Goal: Task Accomplishment & Management: Manage account settings

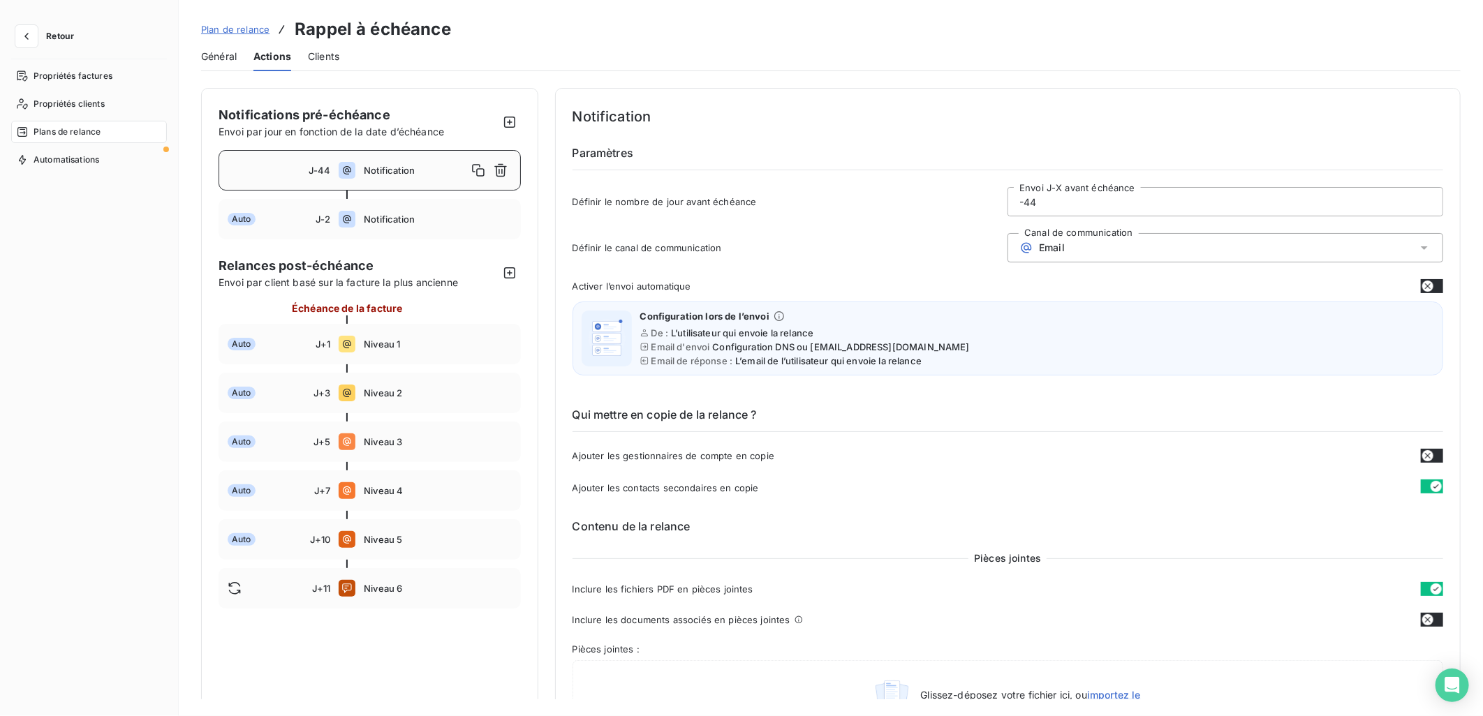
click at [321, 168] on span "J-44" at bounding box center [320, 170] width 22 height 11
click at [371, 172] on span "Notification" at bounding box center [415, 170] width 103 height 11
click at [1103, 206] on input "-44" at bounding box center [1225, 202] width 434 height 28
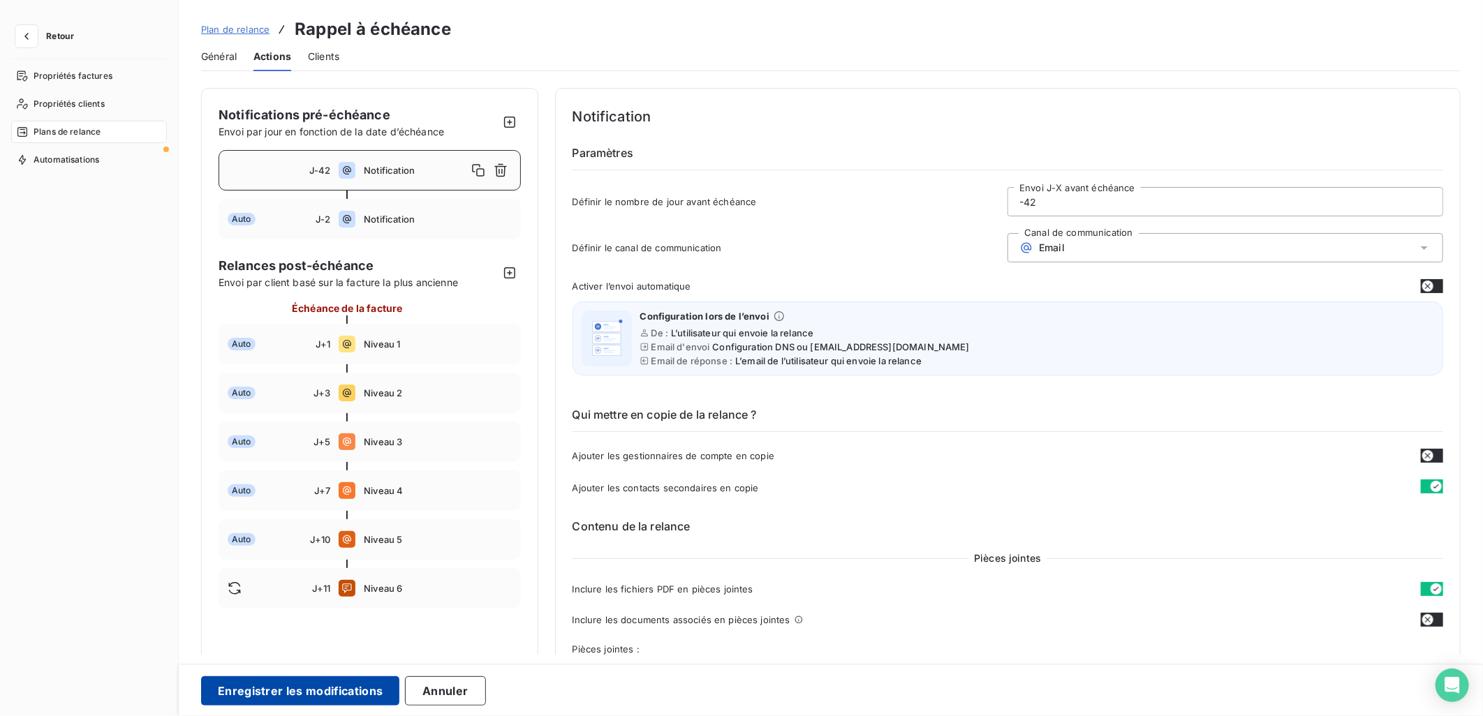
type input "-42"
click at [310, 688] on button "Enregistrer les modifications" at bounding box center [300, 690] width 198 height 29
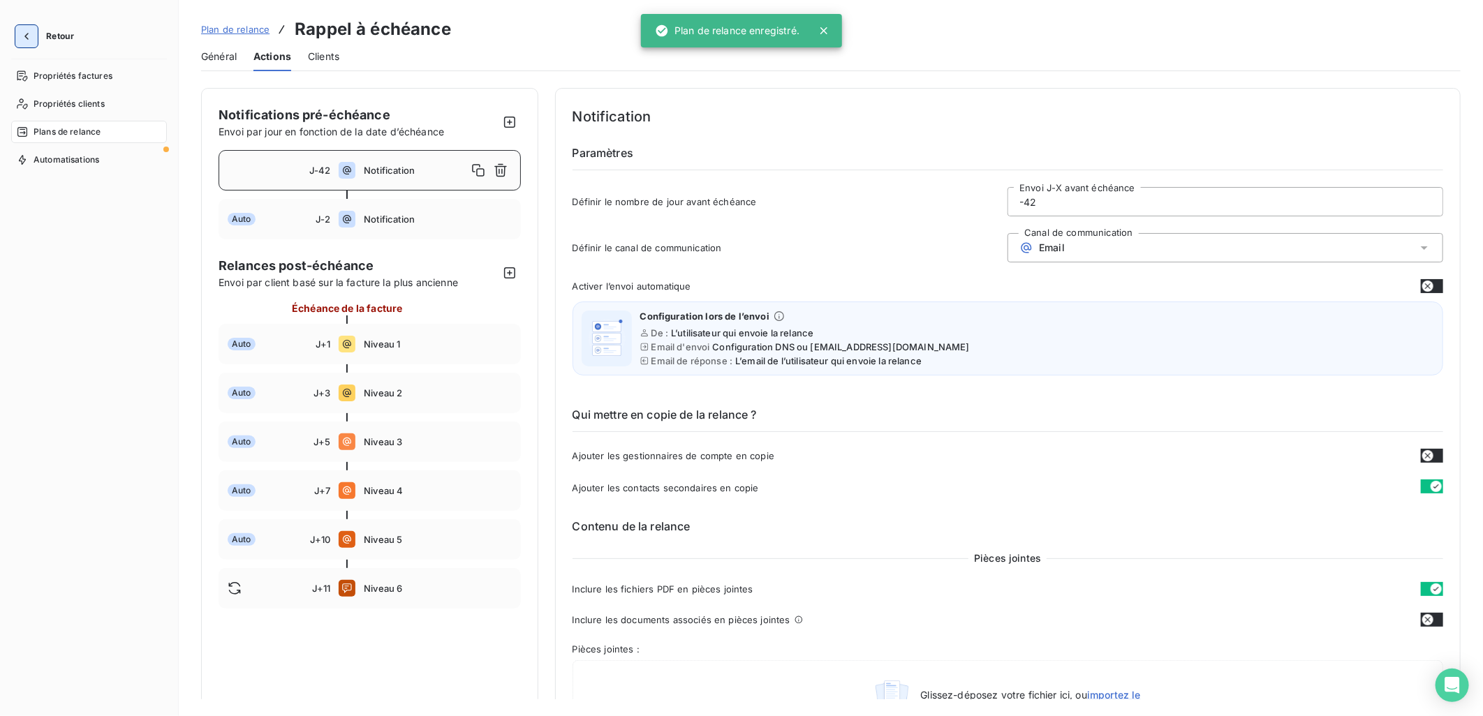
click at [20, 35] on icon "button" at bounding box center [27, 36] width 14 height 14
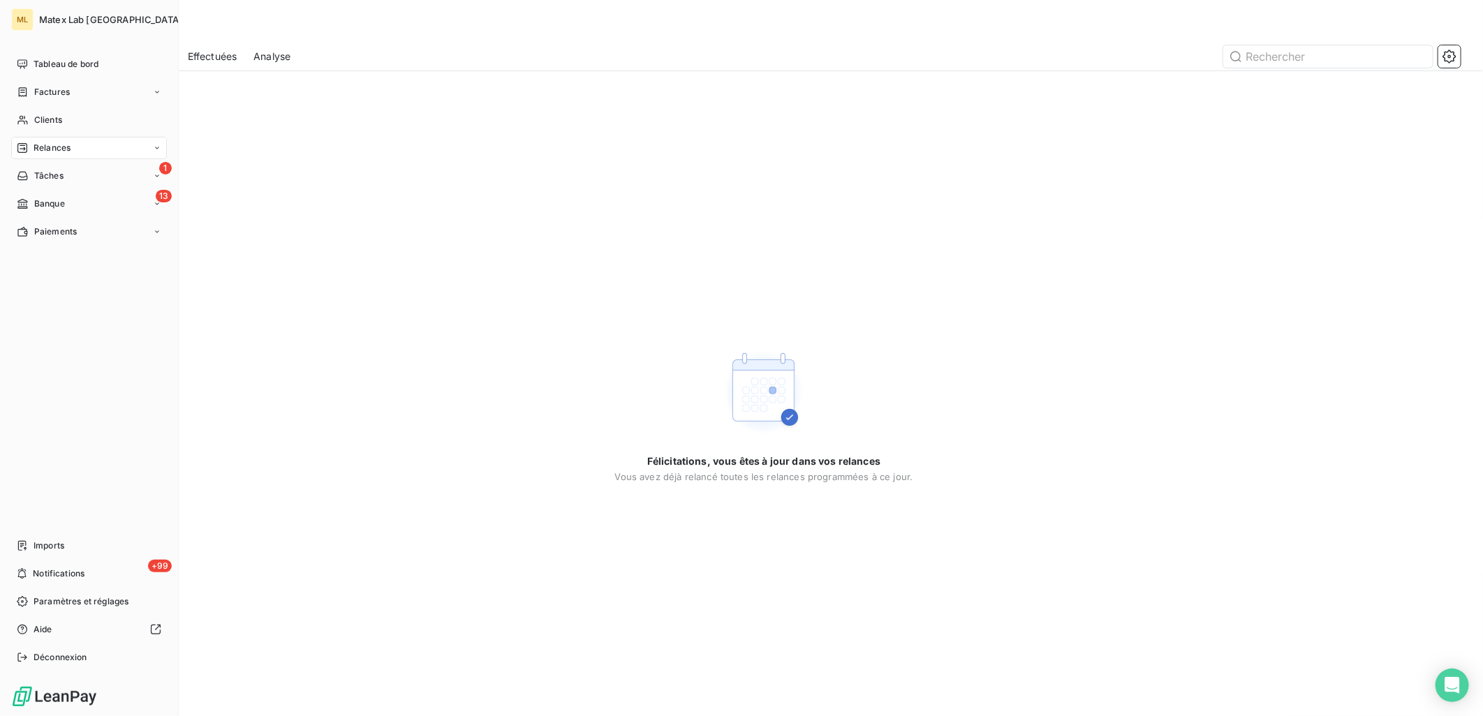
click at [73, 145] on div "Relances" at bounding box center [89, 148] width 156 height 22
click at [52, 173] on span "À effectuer" at bounding box center [56, 176] width 45 height 13
click at [61, 142] on span "Relances" at bounding box center [52, 148] width 37 height 13
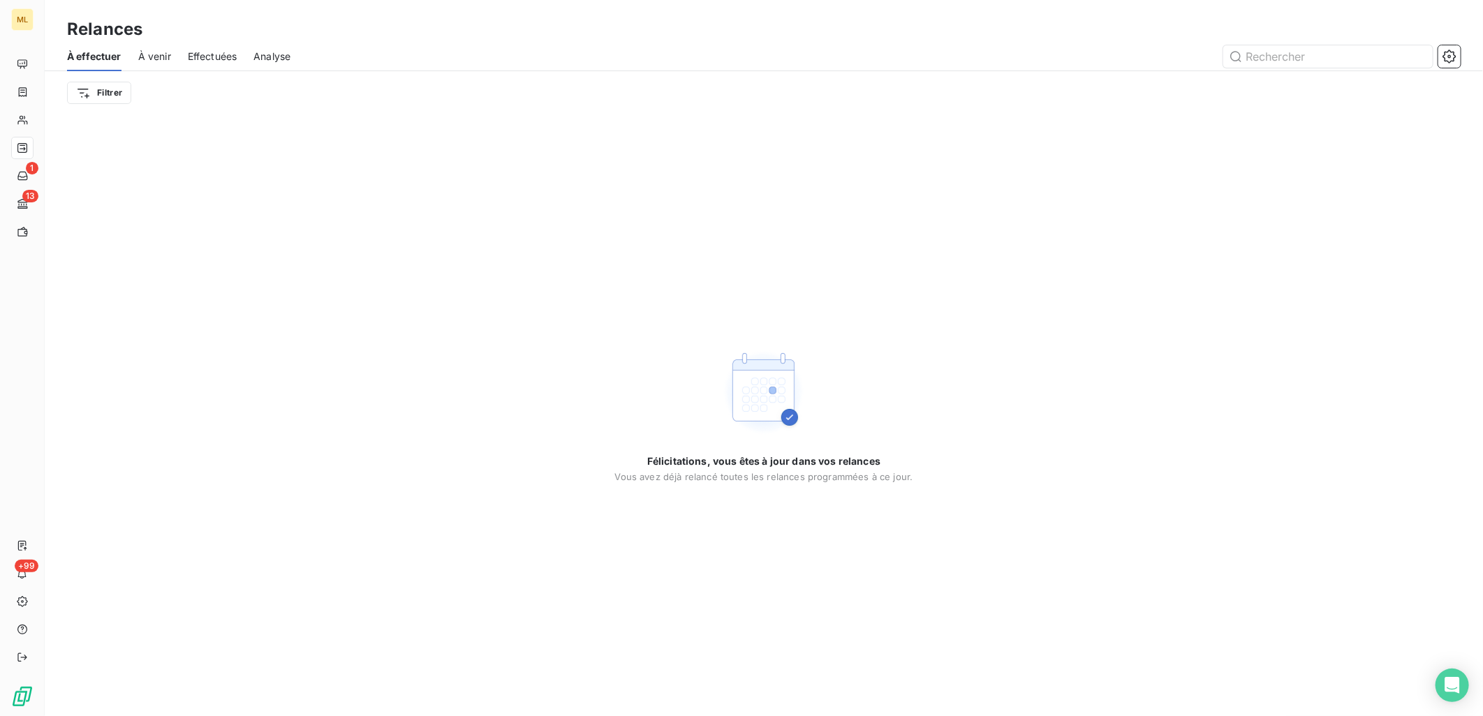
click at [230, 42] on div "Effectuées" at bounding box center [213, 56] width 50 height 29
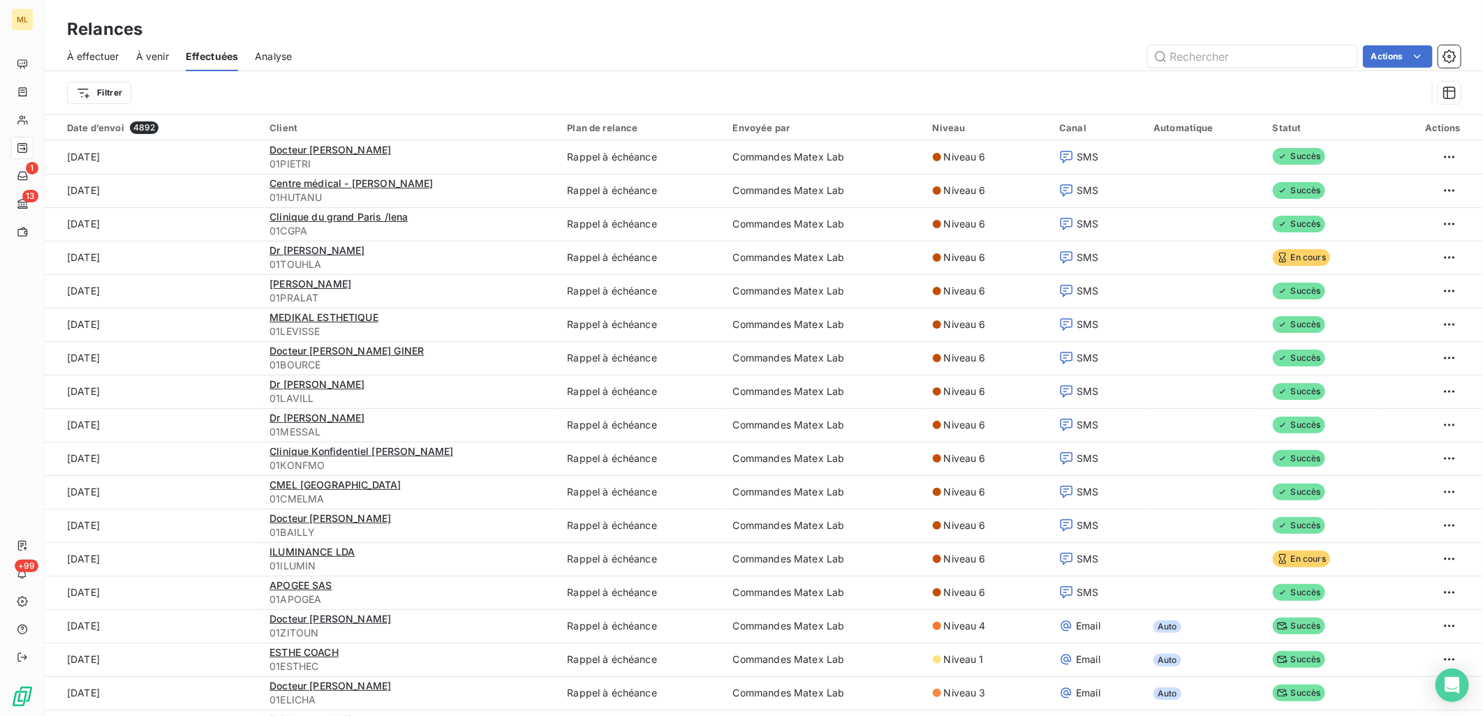
click at [149, 54] on span "À venir" at bounding box center [152, 57] width 33 height 14
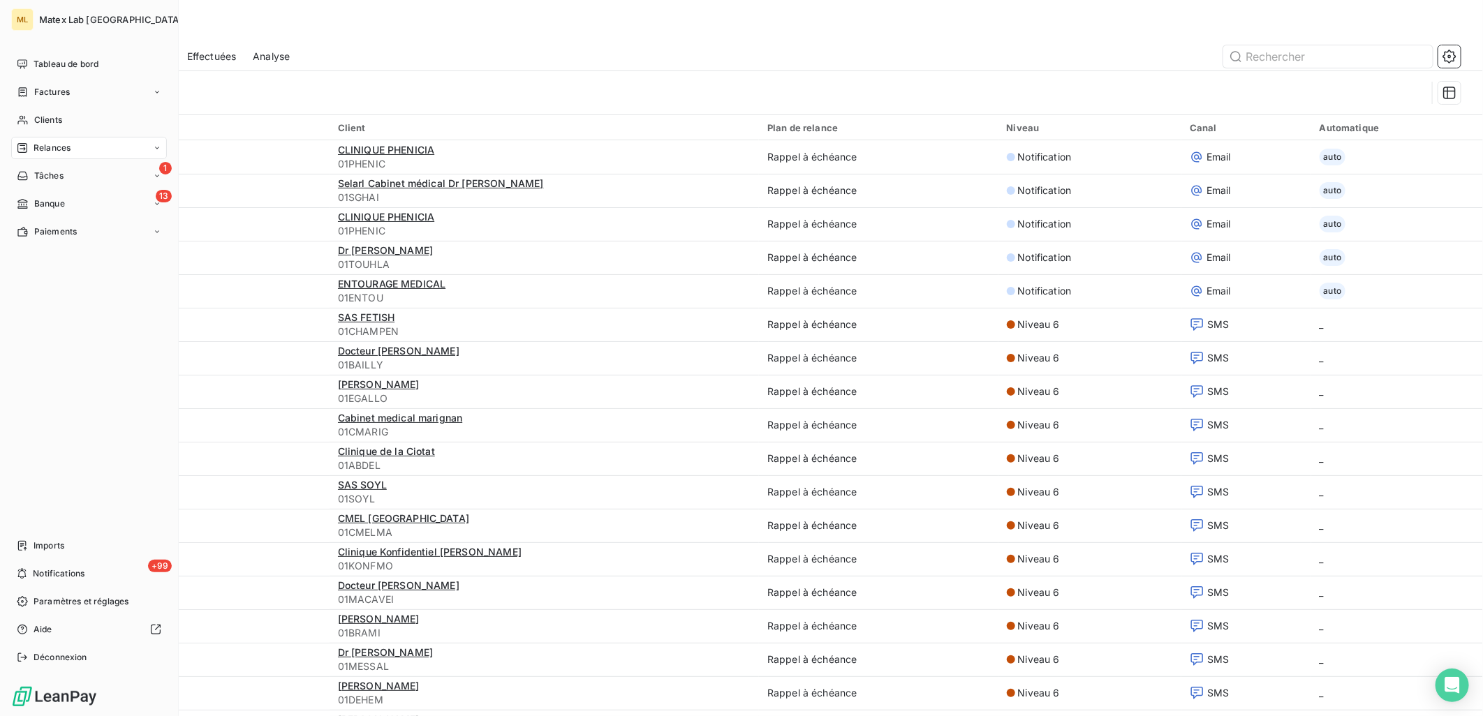
click at [38, 147] on span "Relances" at bounding box center [52, 148] width 37 height 13
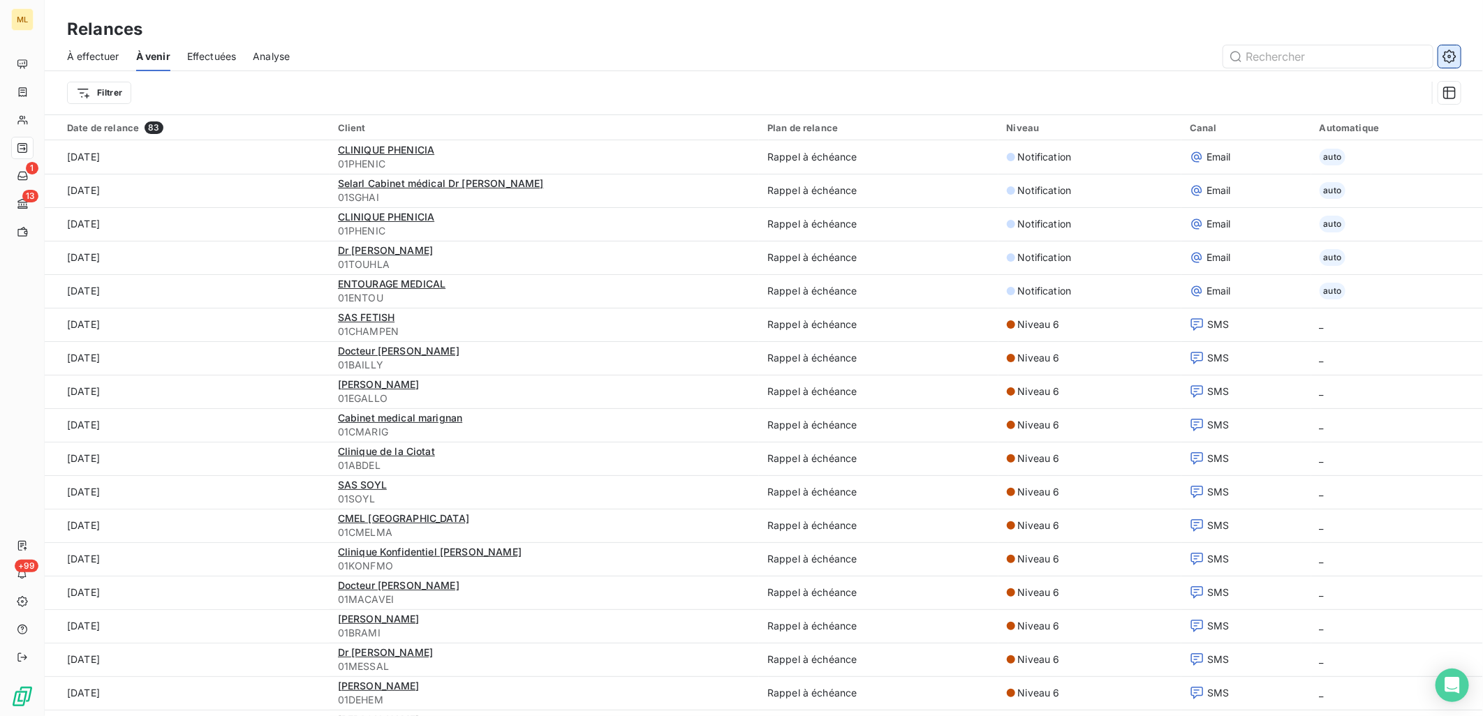
click at [1446, 58] on icon "button" at bounding box center [1449, 57] width 14 height 14
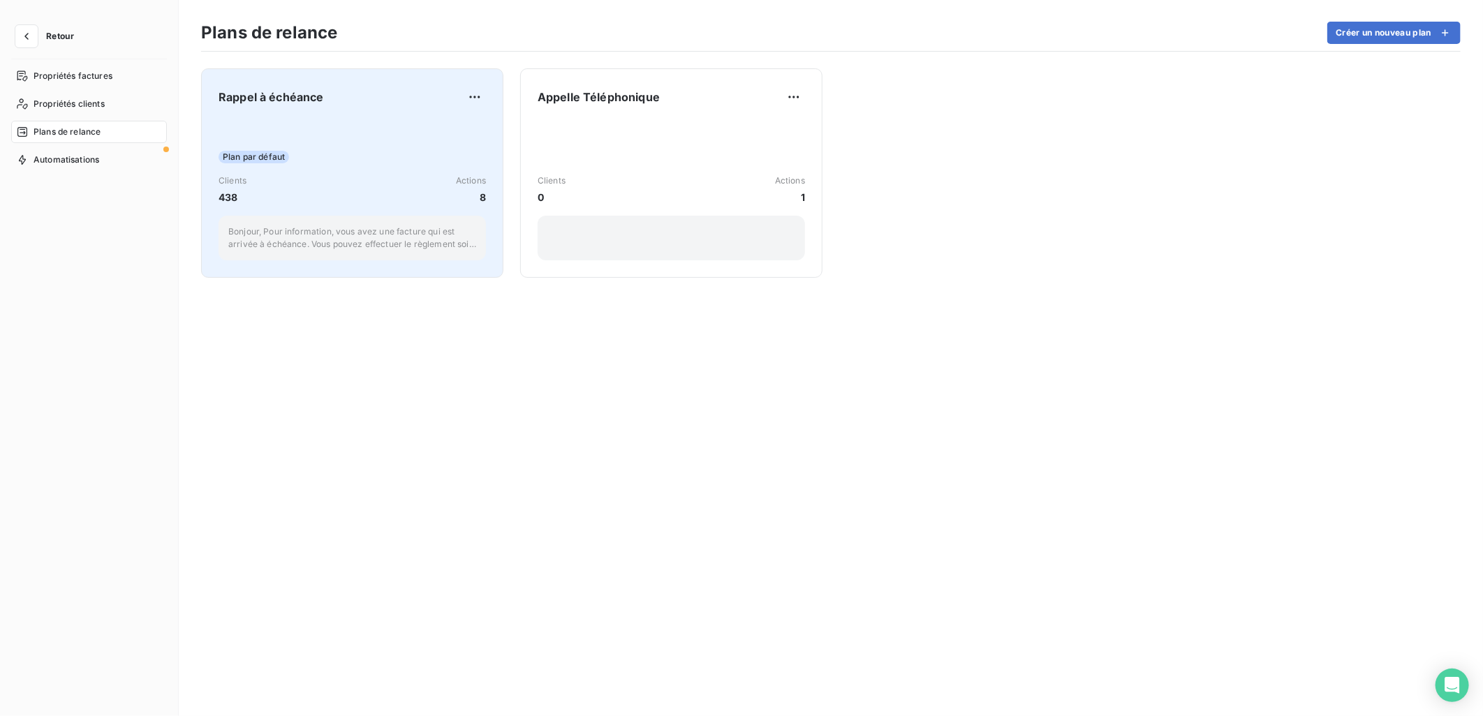
click at [308, 188] on div "Clients 438 Actions 8" at bounding box center [351, 190] width 267 height 30
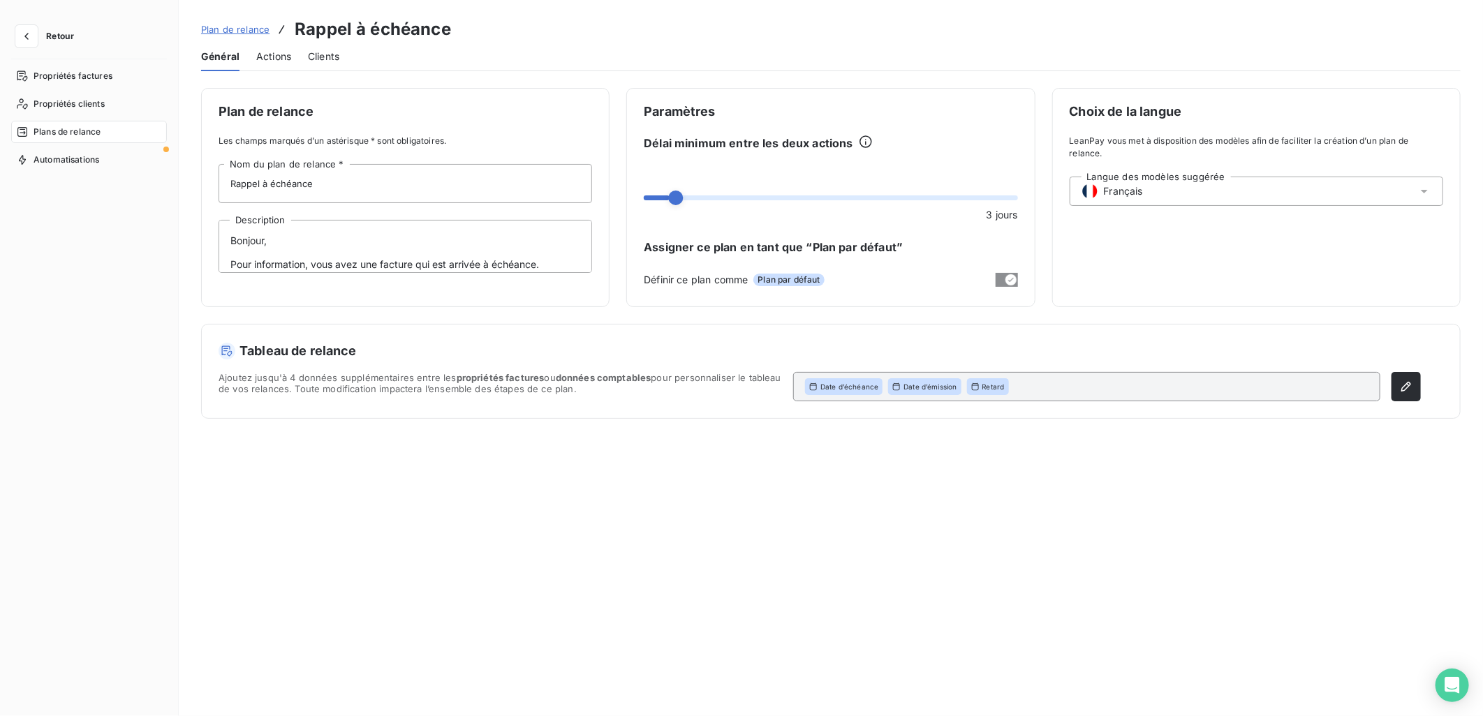
click at [259, 57] on span "Actions" at bounding box center [273, 57] width 35 height 14
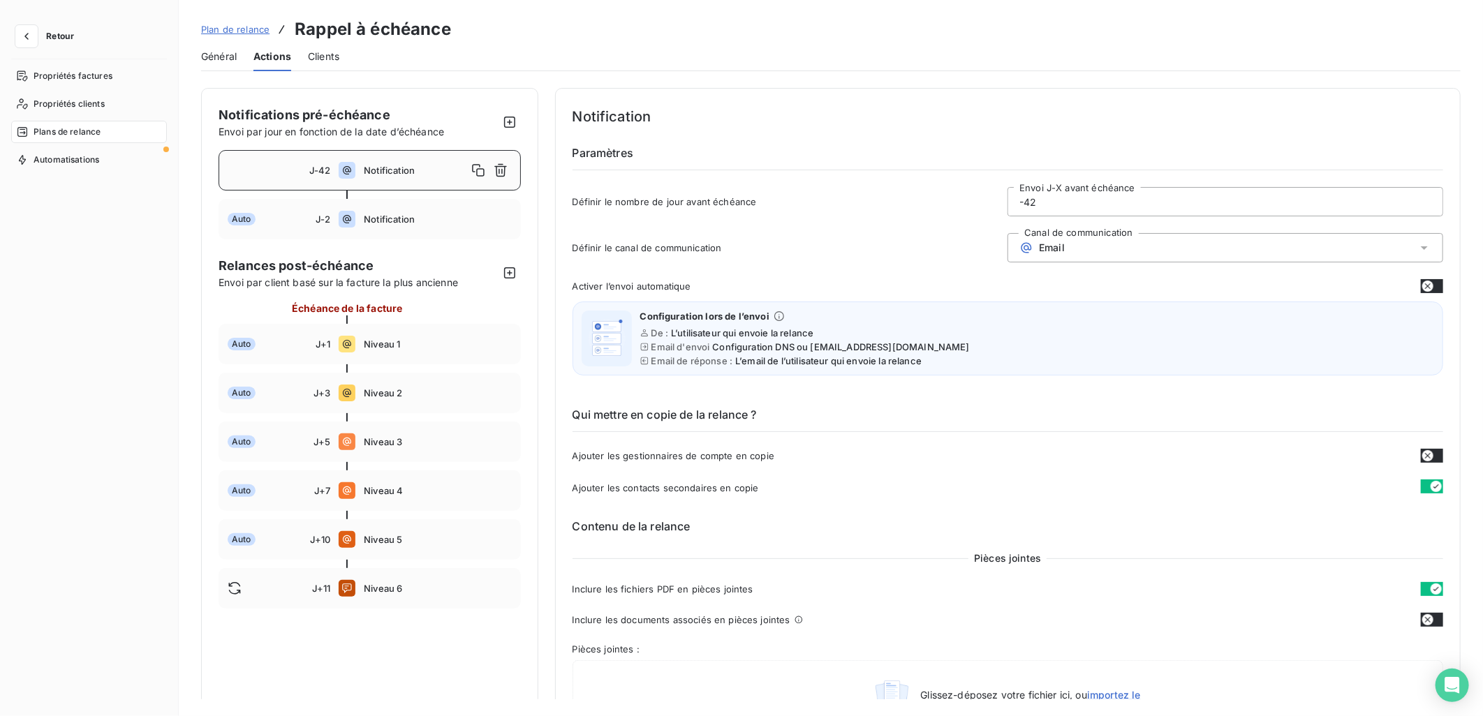
click at [356, 172] on div "J-42 Notification" at bounding box center [369, 170] width 302 height 40
click at [1039, 197] on input "-42" at bounding box center [1225, 202] width 434 height 28
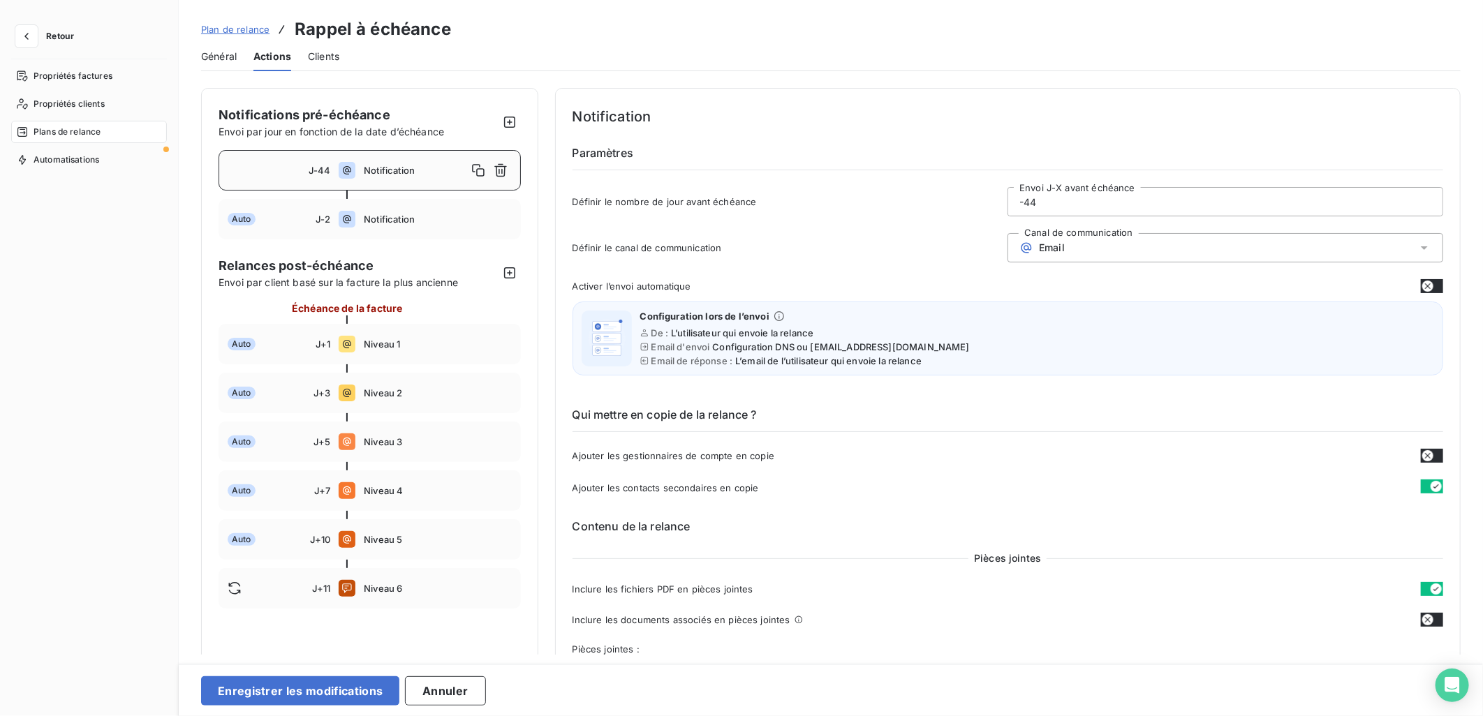
type input "-44"
click at [981, 63] on div "Général Actions Clients" at bounding box center [830, 56] width 1259 height 29
click at [310, 699] on button "Enregistrer les modifications" at bounding box center [300, 690] width 198 height 29
